Goal: Navigation & Orientation: Find specific page/section

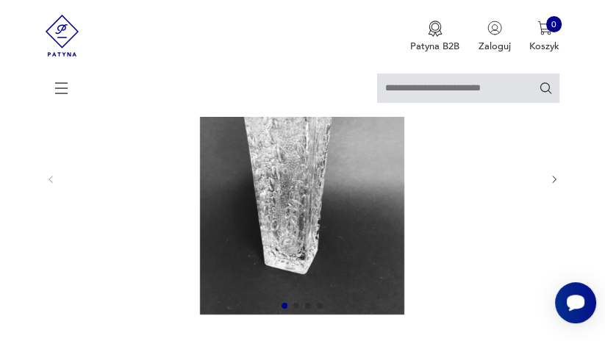
scroll to position [83, 0]
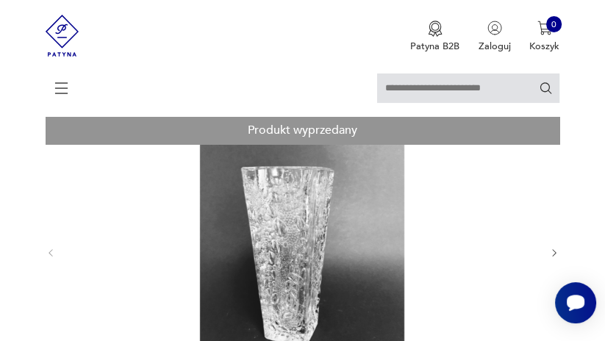
click at [65, 55] on img at bounding box center [63, 35] width 34 height 71
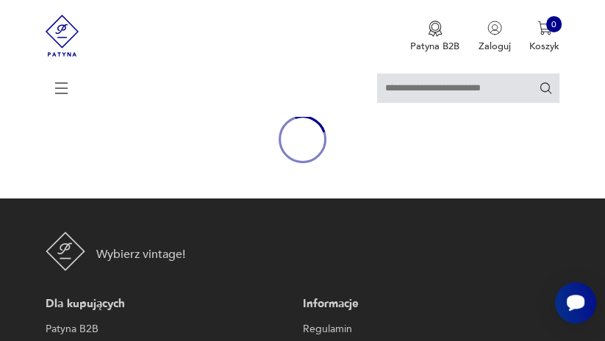
click at [64, 90] on icon at bounding box center [61, 87] width 51 height 51
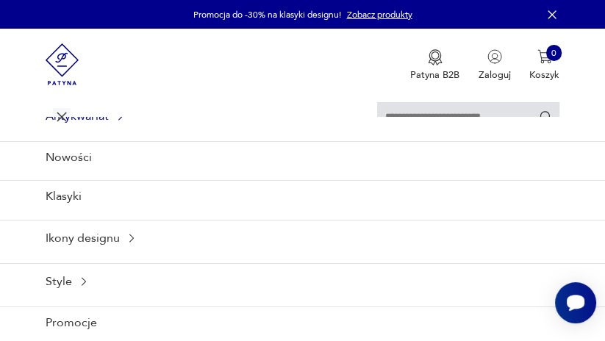
scroll to position [131, 0]
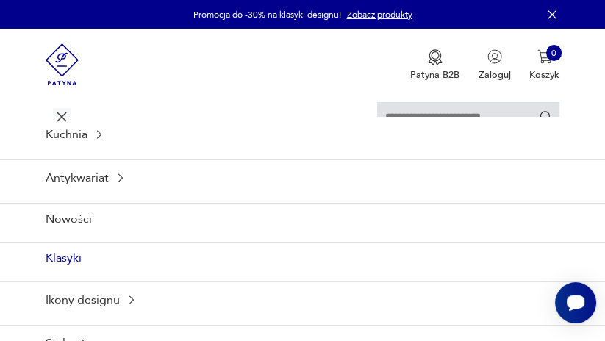
click at [71, 260] on link "Klasyki" at bounding box center [302, 258] width 605 height 32
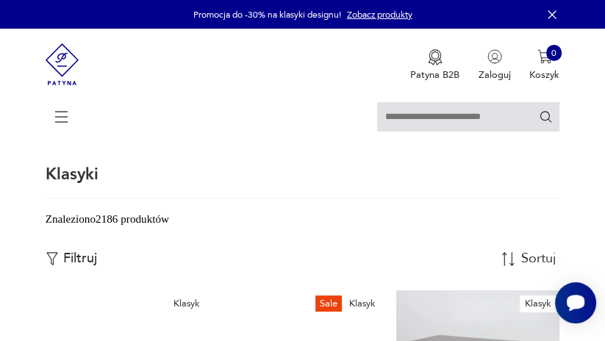
click at [63, 118] on icon at bounding box center [61, 116] width 51 height 51
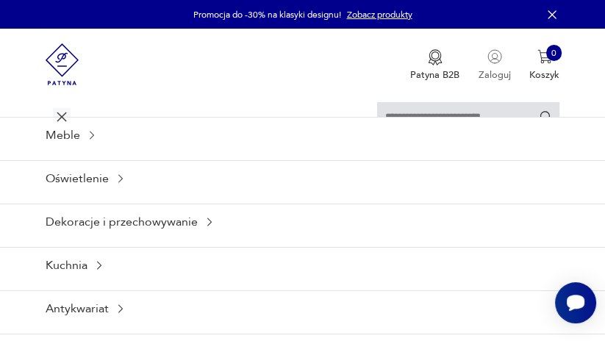
click at [493, 60] on img "button" at bounding box center [494, 56] width 15 height 15
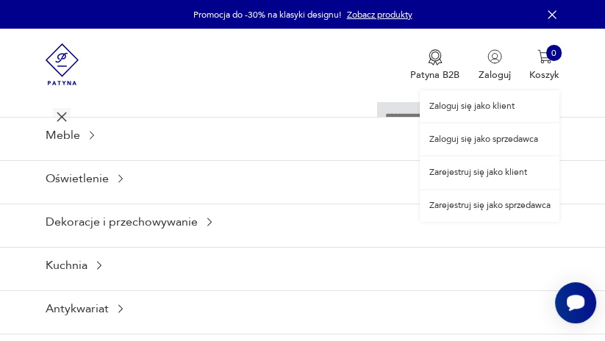
click at [474, 143] on link "Zaloguj się jako sprzedawca" at bounding box center [490, 140] width 140 height 32
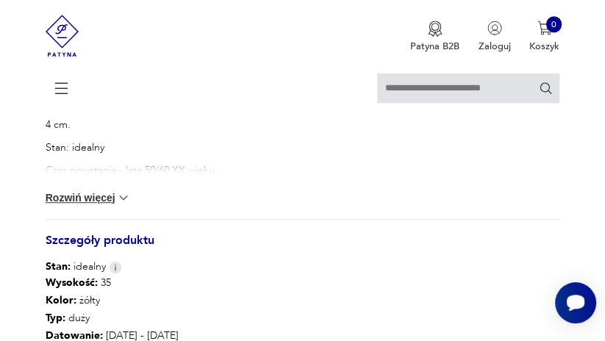
scroll to position [860, 0]
